Goal: Information Seeking & Learning: Check status

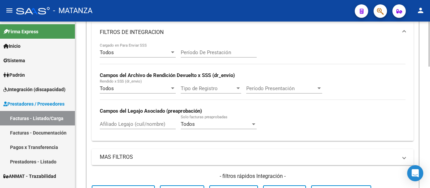
scroll to position [168, 0]
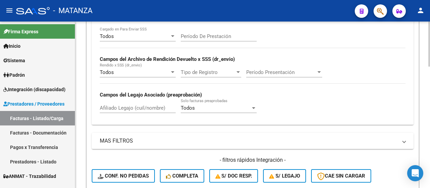
click at [149, 107] on input "Afiliado Legajo (cuil/nombre)" at bounding box center [138, 108] width 76 height 6
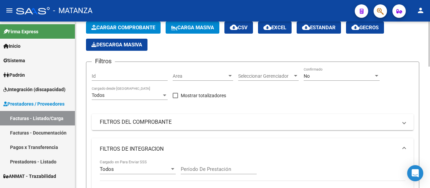
scroll to position [34, 0]
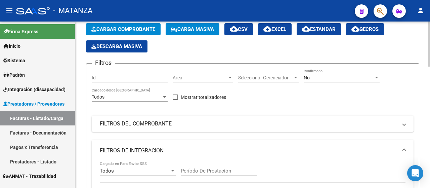
type input "[PERSON_NAME]"
click at [318, 80] on div "No Confirmado" at bounding box center [342, 75] width 76 height 13
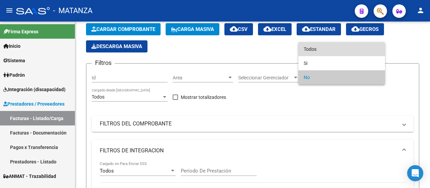
click at [318, 49] on span "Todos" at bounding box center [342, 49] width 76 height 14
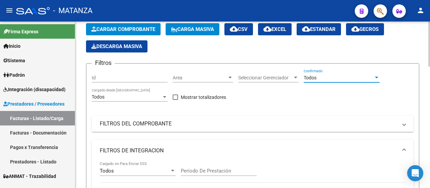
click at [166, 123] on mat-panel-title "FILTROS DEL COMPROBANTE" at bounding box center [249, 123] width 298 height 7
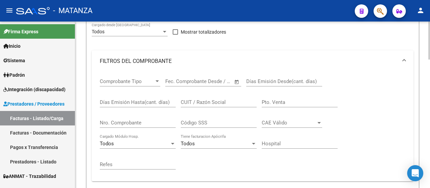
scroll to position [101, 0]
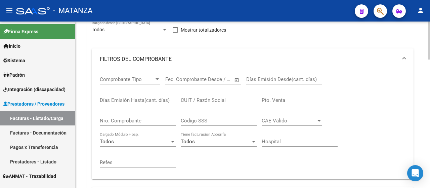
click at [214, 101] on input "CUIT / Razón Social" at bounding box center [219, 100] width 76 height 6
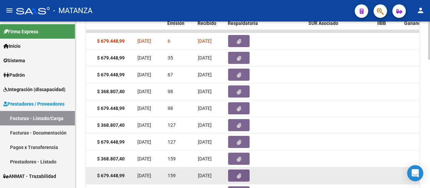
scroll to position [497, 0]
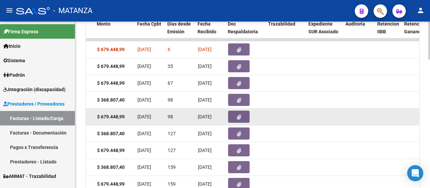
type input "nuevo dia"
click at [241, 116] on icon "button" at bounding box center [239, 117] width 4 height 5
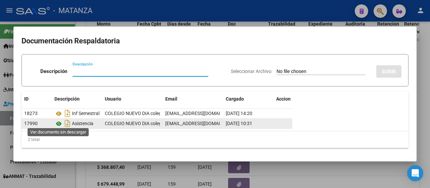
click at [60, 122] on icon at bounding box center [58, 124] width 9 height 8
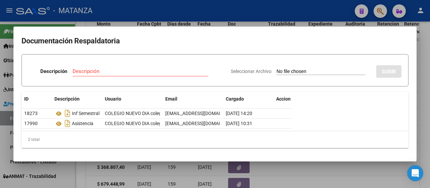
click at [118, 172] on div at bounding box center [215, 94] width 430 height 188
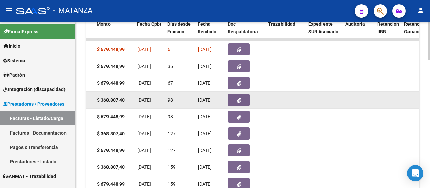
click at [234, 98] on button "button" at bounding box center [239, 100] width 22 height 12
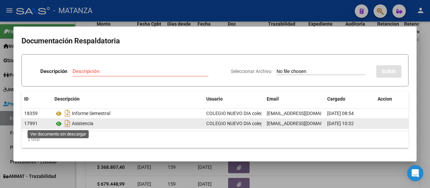
click at [58, 121] on icon at bounding box center [58, 124] width 9 height 8
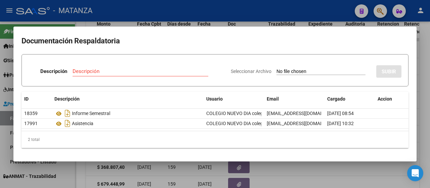
click at [72, 177] on div at bounding box center [215, 94] width 430 height 188
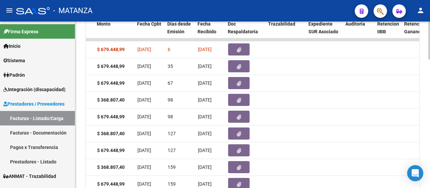
scroll to position [363, 0]
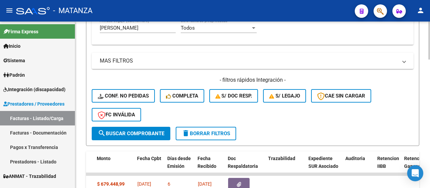
click at [79, 151] on div "Video tutorial PRESTADORES -> Listado de CPBTs Emitidos por Prestadores / Prove…" at bounding box center [252, 22] width 355 height 726
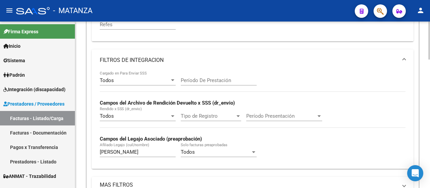
scroll to position [228, 0]
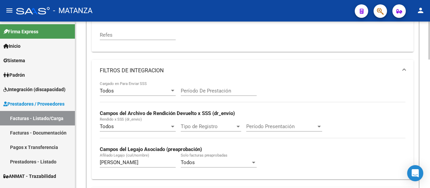
click at [133, 163] on input "[PERSON_NAME]" at bounding box center [138, 162] width 76 height 6
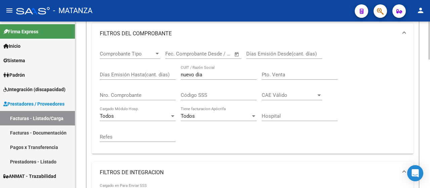
scroll to position [27, 0]
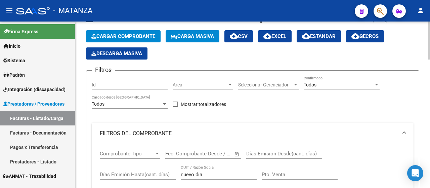
type input "[PERSON_NAME]"
click at [215, 173] on input "nuevo dia" at bounding box center [219, 174] width 76 height 6
type input "n"
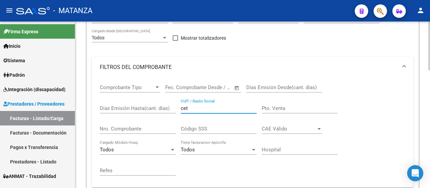
scroll to position [101, 0]
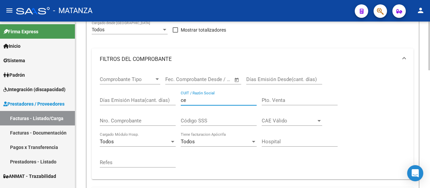
type input "c"
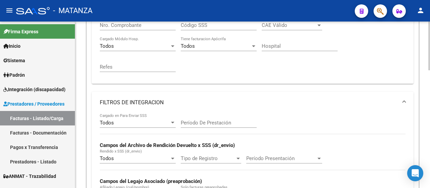
scroll to position [134, 0]
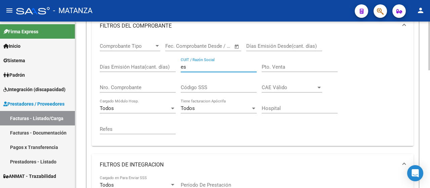
type input "e"
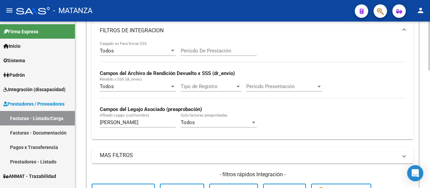
scroll to position [269, 0]
type input "cet"
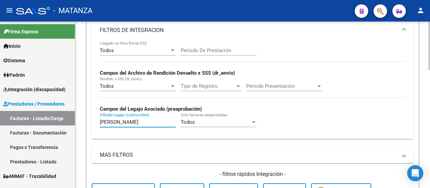
click at [113, 122] on input "[PERSON_NAME]" at bounding box center [138, 122] width 76 height 6
type input "i"
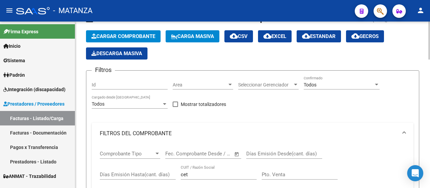
scroll to position [94, 0]
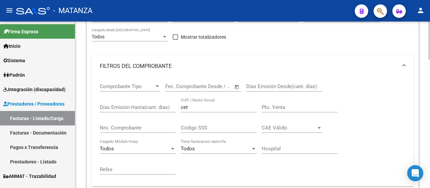
click at [201, 109] on input "cet" at bounding box center [219, 107] width 76 height 6
type input "c"
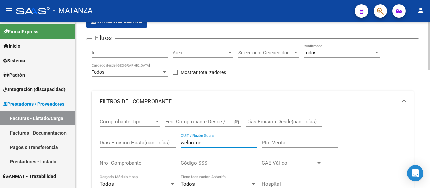
scroll to position [0, 0]
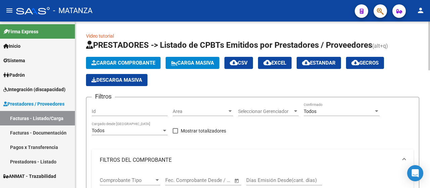
type input "welcome"
click at [343, 113] on div "Todos" at bounding box center [339, 112] width 70 height 6
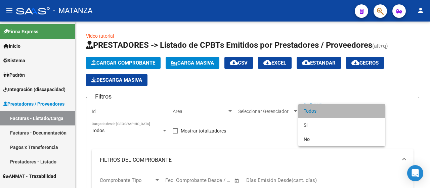
click at [342, 111] on span "Todos" at bounding box center [342, 111] width 76 height 14
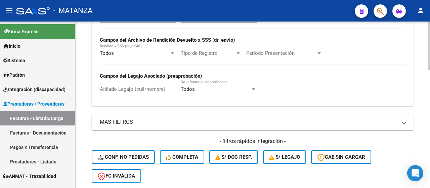
scroll to position [302, 0]
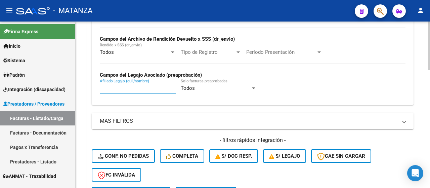
click at [154, 89] on input "Afiliado Legajo (cuil/nombre)" at bounding box center [138, 88] width 76 height 6
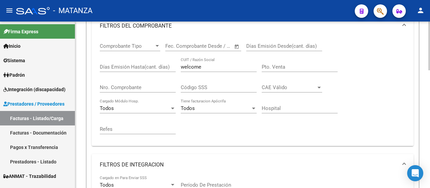
scroll to position [100, 0]
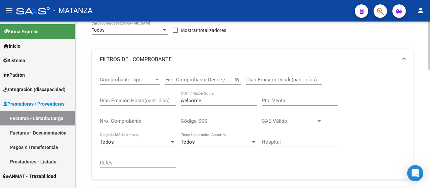
type input "[PERSON_NAME]"
click at [208, 100] on input "welcome" at bounding box center [219, 100] width 76 height 6
type input "w"
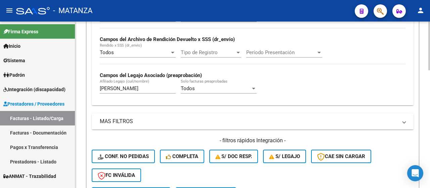
scroll to position [403, 0]
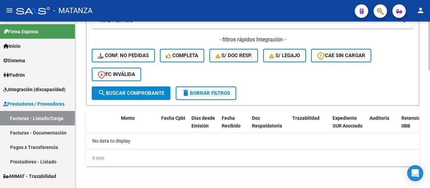
drag, startPoint x: 149, startPoint y: 98, endPoint x: 173, endPoint y: 91, distance: 25.4
click at [149, 98] on button "search Buscar Comprobante" at bounding box center [131, 92] width 79 height 13
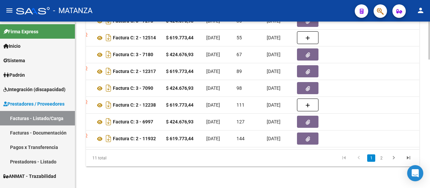
scroll to position [0, 0]
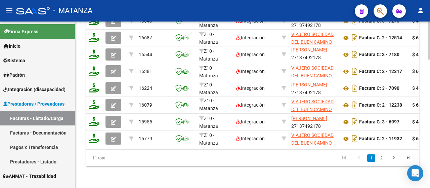
click at [135, 148] on div "ID CAE Facturado x Orden De Area Razón Social CPBT Monto Fecha Cpbt Días desde …" at bounding box center [252, 61] width 333 height 212
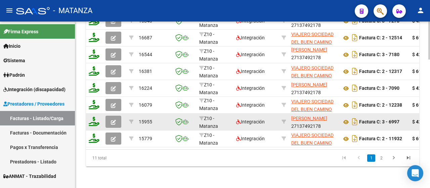
click at [116, 120] on button "button" at bounding box center [114, 122] width 16 height 12
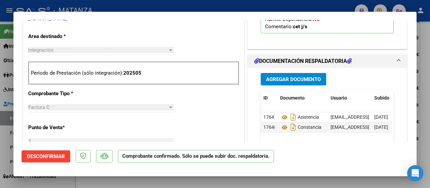
scroll to position [269, 0]
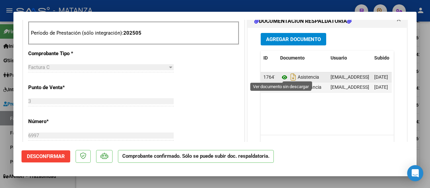
click at [280, 78] on icon at bounding box center [284, 77] width 9 height 8
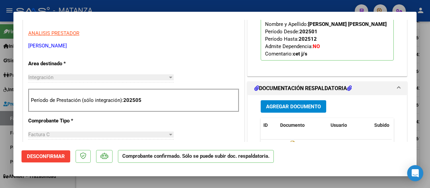
scroll to position [101, 0]
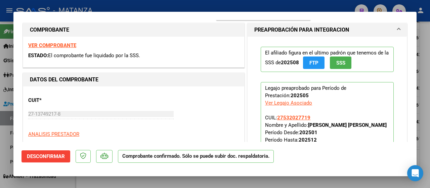
click at [71, 48] on div "VER COMPROBANTE ESTADO: El comprobante fue liquidado por la SSS." at bounding box center [133, 52] width 221 height 31
click at [58, 43] on strong "VER COMPROBANTE" at bounding box center [52, 45] width 48 height 6
